Goal: Information Seeking & Learning: Learn about a topic

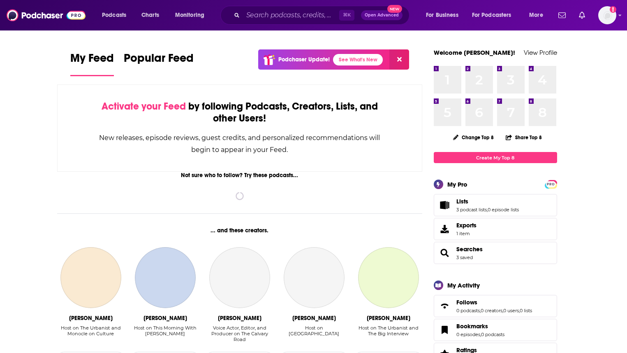
click at [263, 8] on div "⌘ K Open Advanced New" at bounding box center [315, 15] width 189 height 19
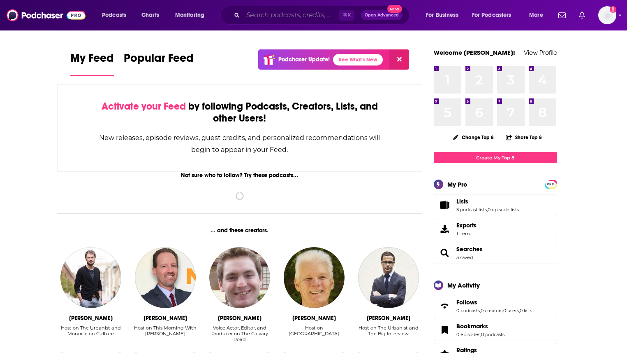
click at [267, 16] on input "Search podcasts, credits, & more..." at bounding box center [291, 15] width 96 height 13
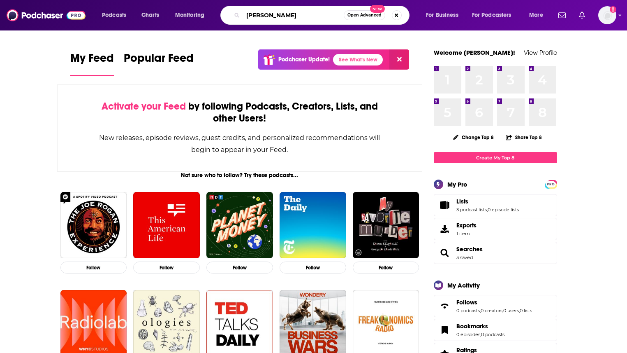
type input "[PERSON_NAME]"
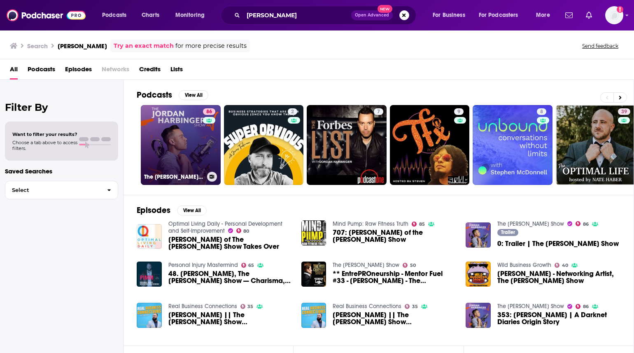
click at [170, 125] on link "86 The [PERSON_NAME] Show" at bounding box center [181, 145] width 80 height 80
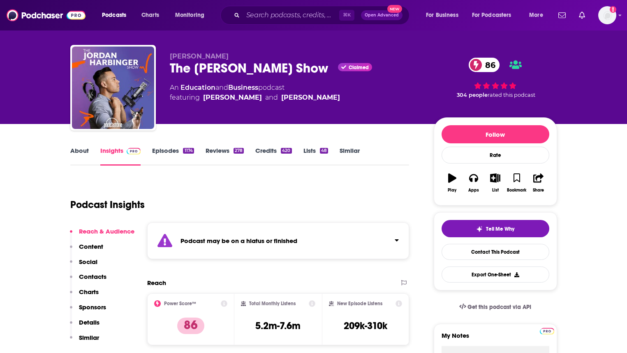
scroll to position [55, 0]
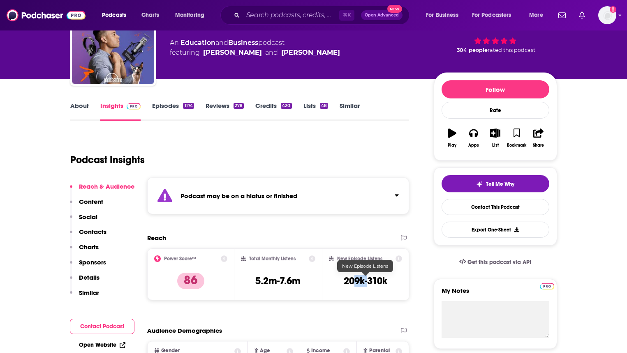
drag, startPoint x: 352, startPoint y: 279, endPoint x: 367, endPoint y: 281, distance: 15.8
click at [367, 281] on h3 "209k-310k" at bounding box center [366, 280] width 44 height 12
click at [343, 243] on div "Reach" at bounding box center [278, 241] width 262 height 14
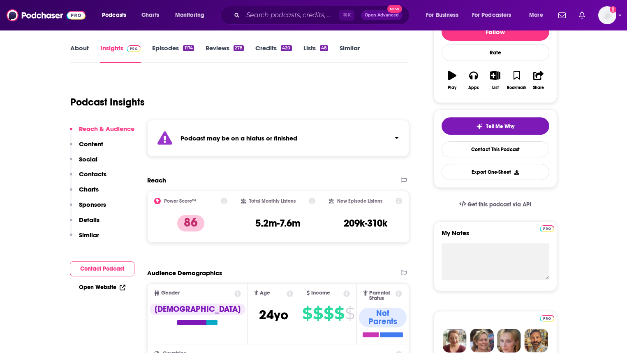
scroll to position [0, 0]
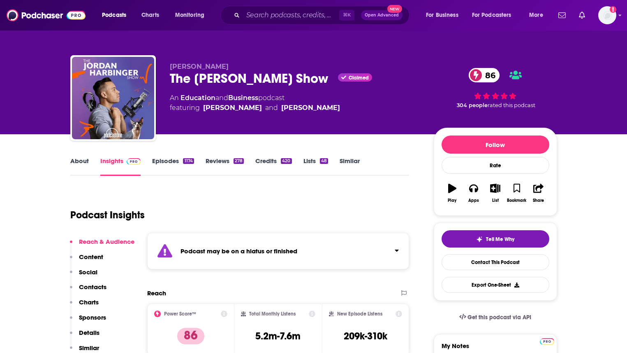
click at [355, 220] on div "Podcast Insights" at bounding box center [236, 210] width 333 height 42
click at [84, 165] on link "About" at bounding box center [79, 166] width 19 height 19
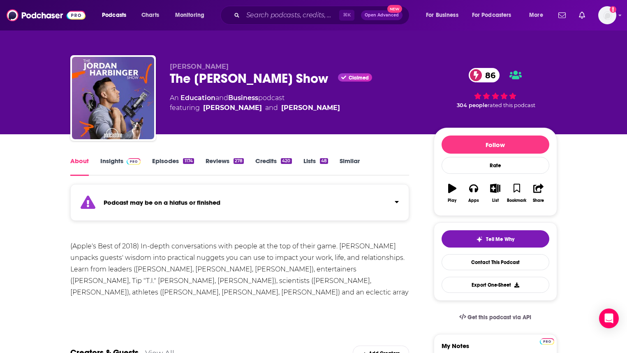
scroll to position [46, 0]
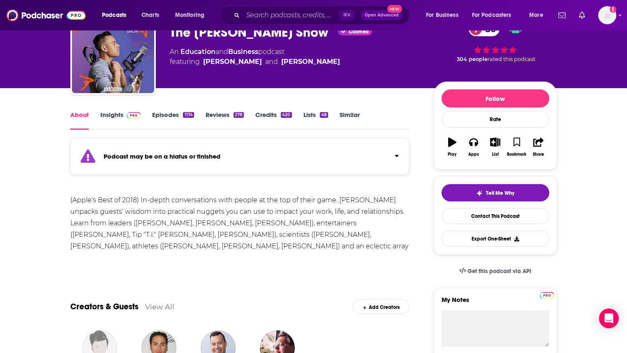
click at [107, 117] on link "Insights" at bounding box center [120, 120] width 41 height 19
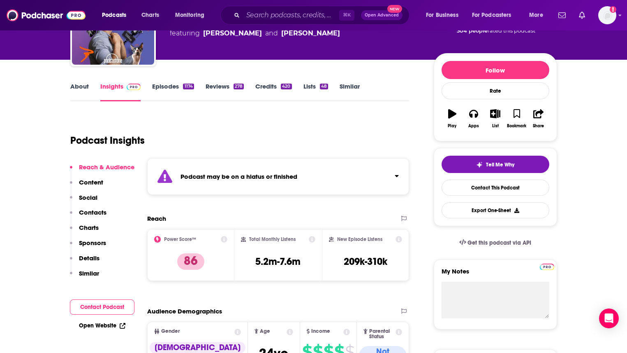
scroll to position [72, 0]
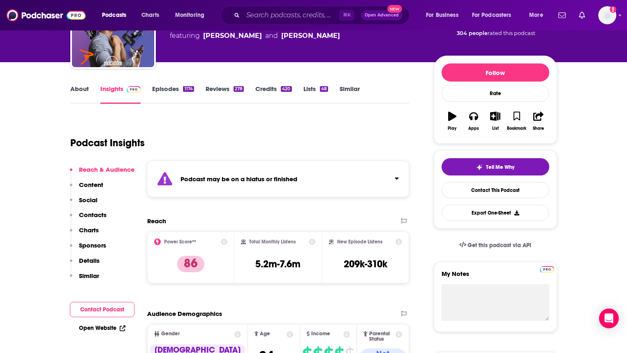
click at [160, 88] on link "Episodes 1174" at bounding box center [173, 94] width 42 height 19
